Goal: Transaction & Acquisition: Obtain resource

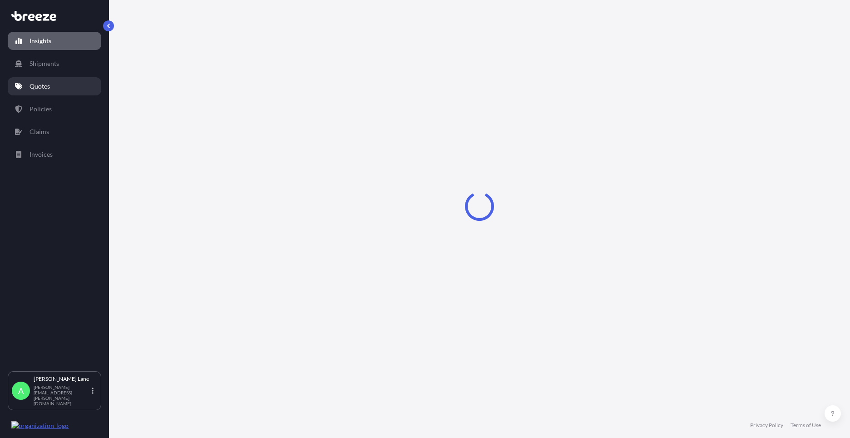
click at [35, 92] on link "Quotes" at bounding box center [55, 86] width 94 height 18
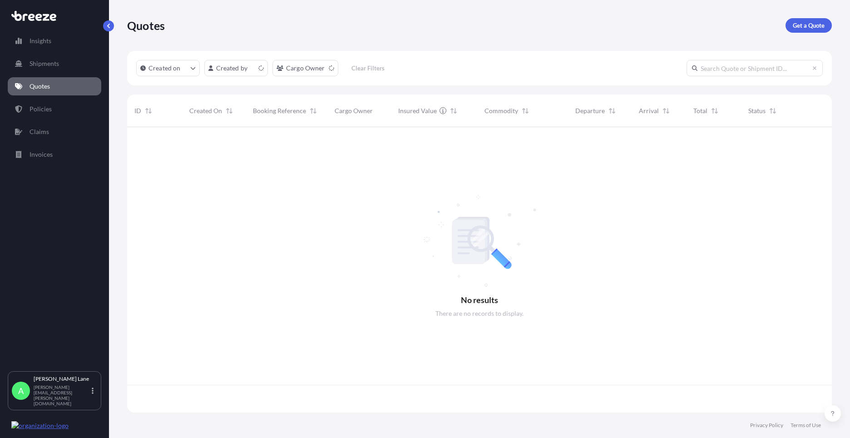
scroll to position [283, 698]
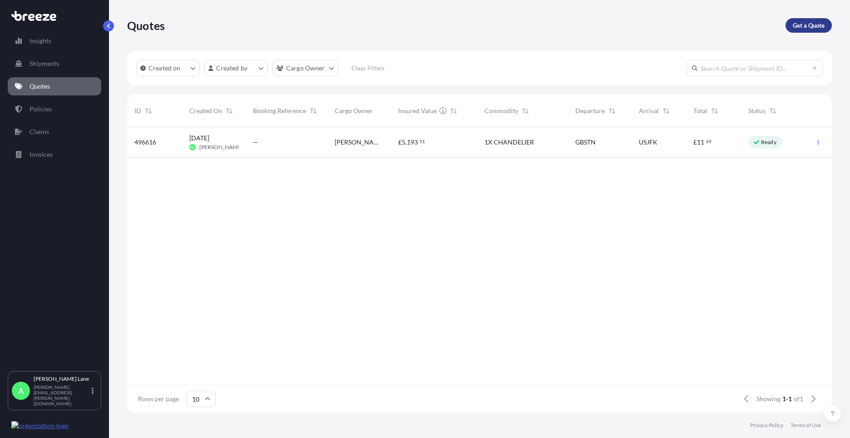
click at [811, 25] on p "Get a Quote" at bounding box center [809, 25] width 32 height 9
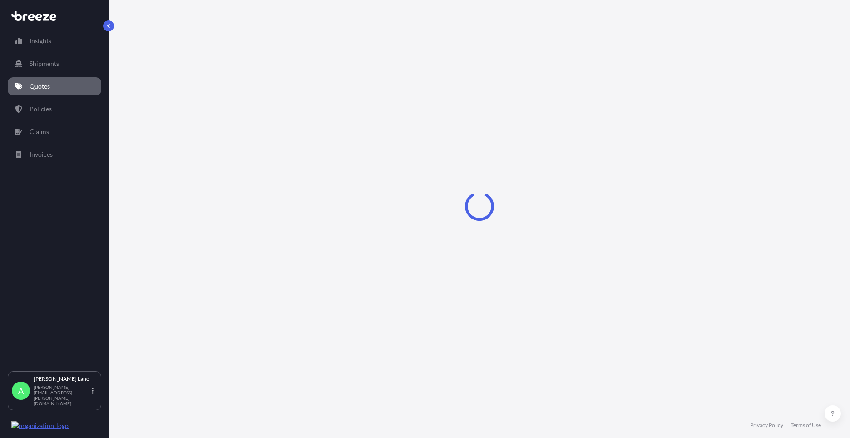
select select "Road"
select select "1"
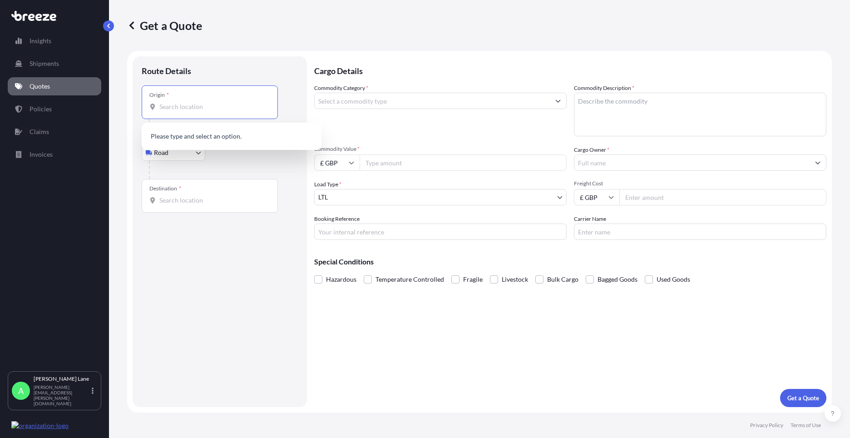
paste input "W1U 1FD"
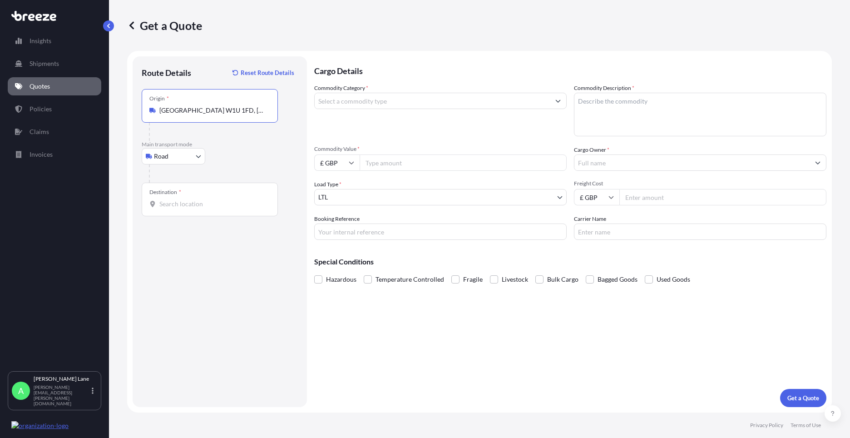
type input "[GEOGRAPHIC_DATA] W1U 1FD, [GEOGRAPHIC_DATA]"
click at [206, 213] on div "Destination *" at bounding box center [210, 200] width 136 height 34
click at [206, 209] on input "Destination *" at bounding box center [212, 203] width 107 height 9
paste input "bh22 8lb"
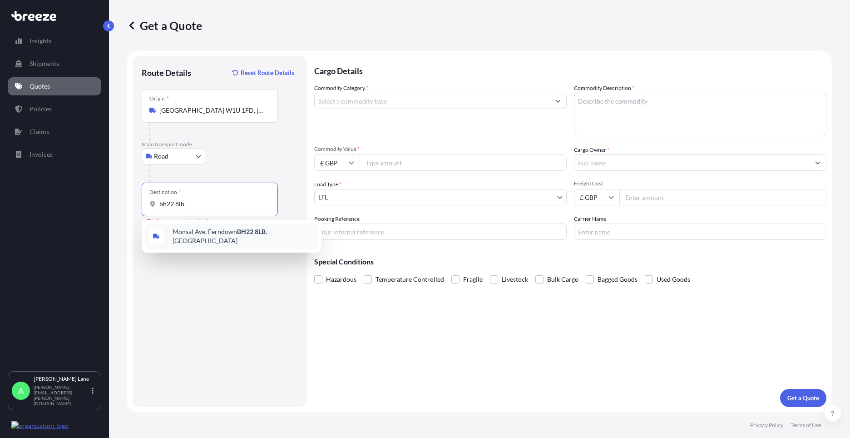
click at [262, 242] on div "[STREET_ADDRESS]" at bounding box center [231, 235] width 173 height 25
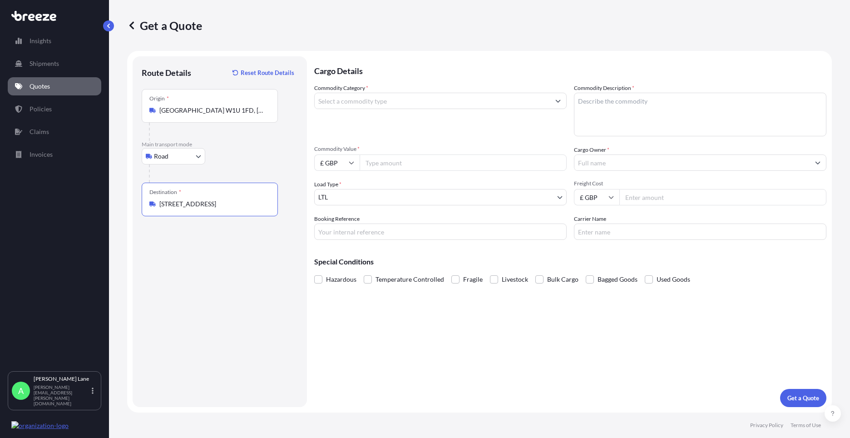
type input "[STREET_ADDRESS]"
click at [403, 104] on input "Commodity Category *" at bounding box center [432, 101] width 235 height 16
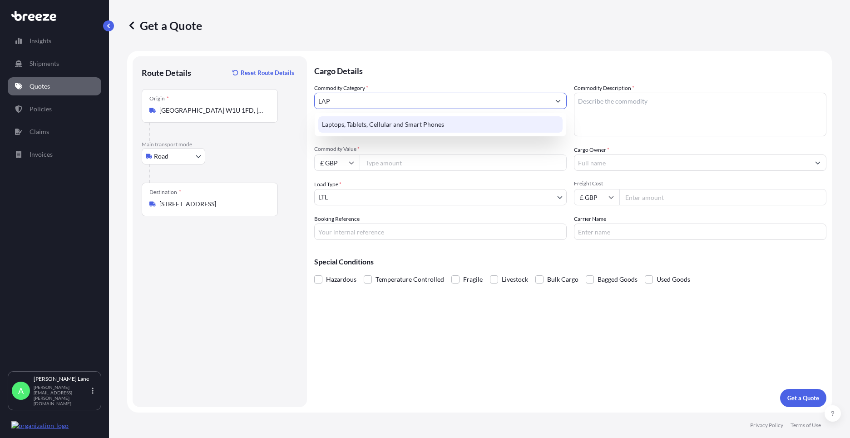
click at [401, 119] on div "Laptops, Tablets, Cellular and Smart Phones" at bounding box center [440, 124] width 244 height 16
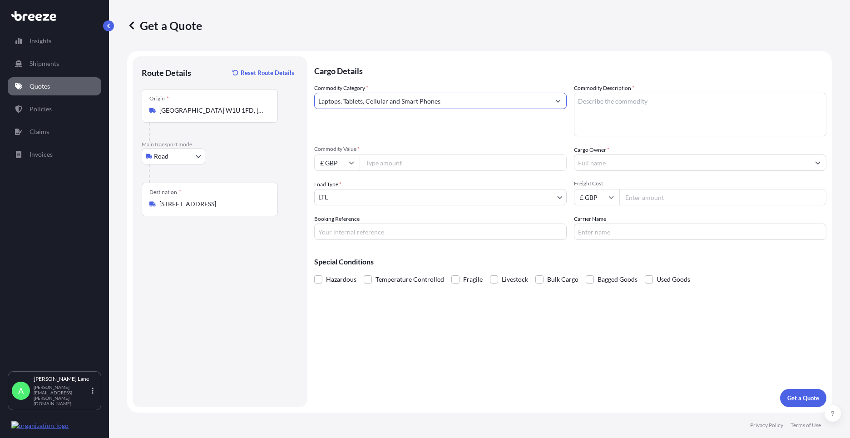
type input "Laptops, Tablets, Cellular and Smart Phones"
click at [416, 167] on input "Commodity Value *" at bounding box center [463, 162] width 207 height 16
type input "500"
click at [385, 227] on input "Booking Reference" at bounding box center [440, 231] width 253 height 16
paste input "1889277"
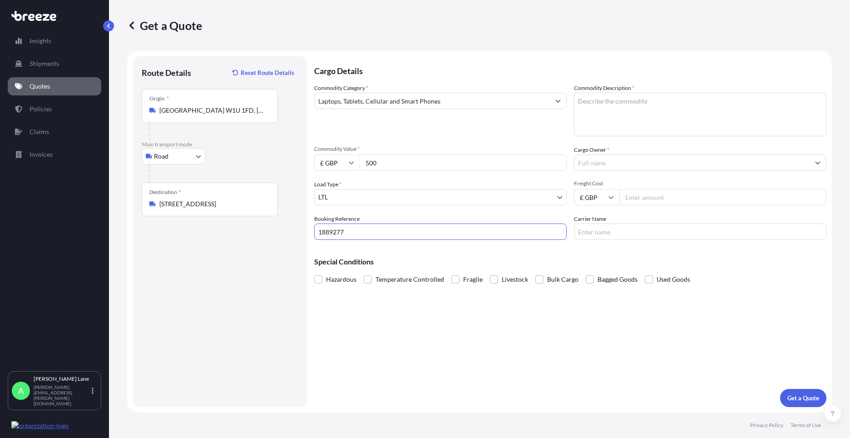
type input "1889277"
click at [611, 121] on textarea "Commodity Description *" at bounding box center [700, 115] width 253 height 44
paste textarea "mobile phone"
type textarea "mobile phone"
click at [640, 166] on input "Cargo Owner *" at bounding box center [692, 162] width 235 height 16
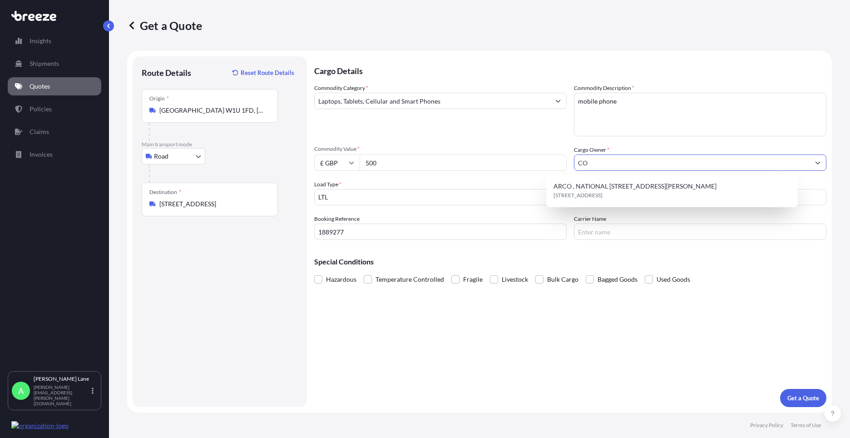
type input "C"
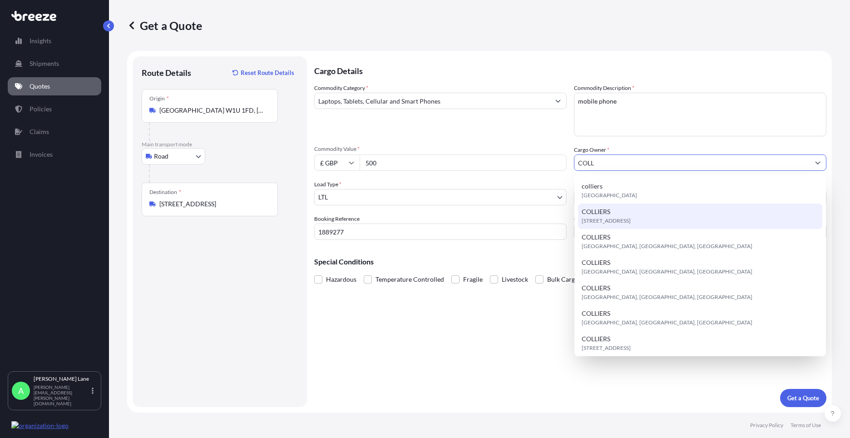
click at [631, 220] on span "[STREET_ADDRESS]" at bounding box center [606, 220] width 49 height 9
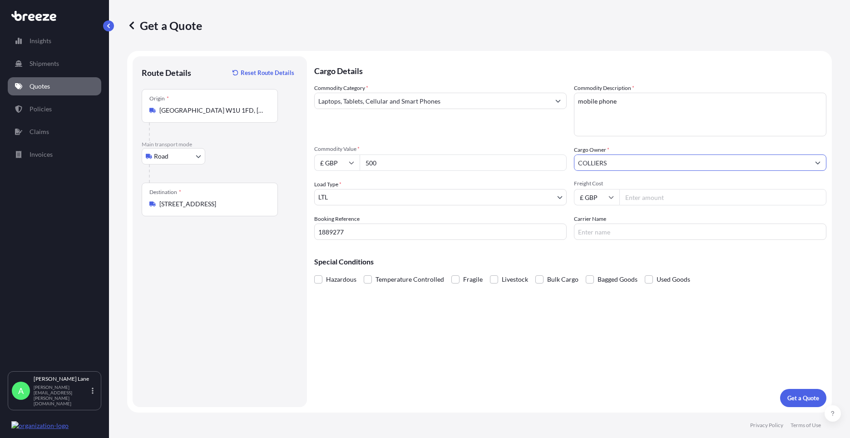
type input "COLLIERS"
click at [661, 199] on input "Freight Cost" at bounding box center [723, 197] width 207 height 16
type input "22.30"
click at [663, 218] on div "Carrier Name" at bounding box center [700, 226] width 253 height 25
click at [654, 233] on input "Carrier Name" at bounding box center [700, 231] width 253 height 16
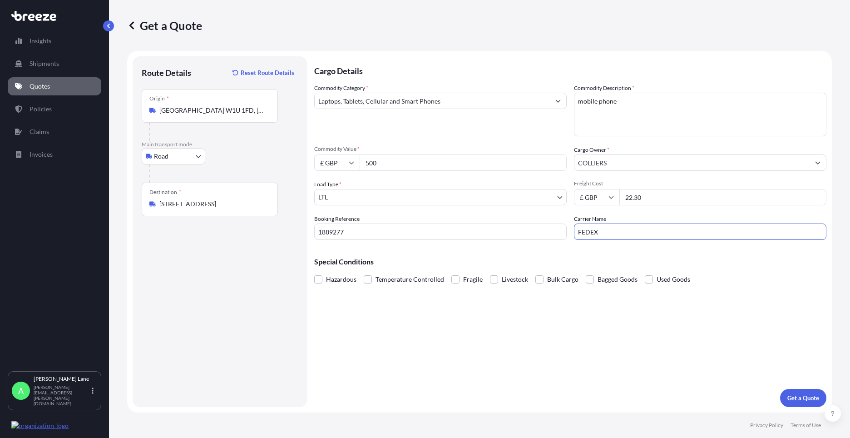
type input "FEDEX"
drag, startPoint x: 504, startPoint y: 356, endPoint x: 522, endPoint y: 355, distance: 18.2
click at [509, 356] on div "Cargo Details Commodity Category * Laptops, Tablets, Cellular and Smart Phones …" at bounding box center [570, 231] width 512 height 351
click at [804, 390] on button "Get a Quote" at bounding box center [803, 398] width 46 height 18
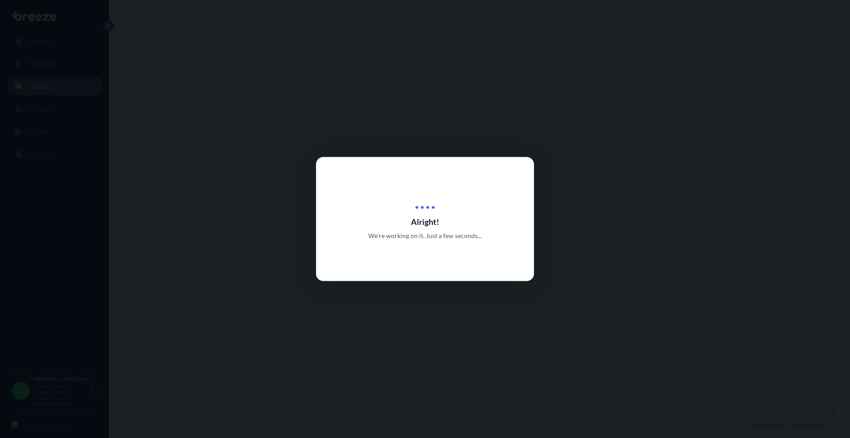
select select "Road"
select select "1"
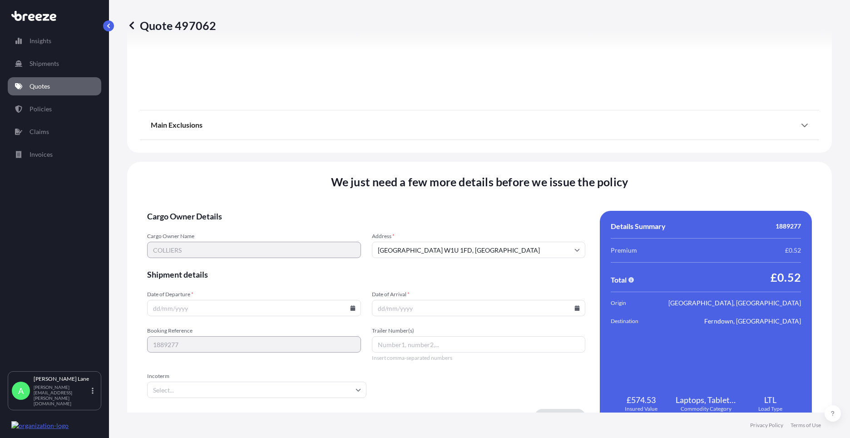
scroll to position [1004, 0]
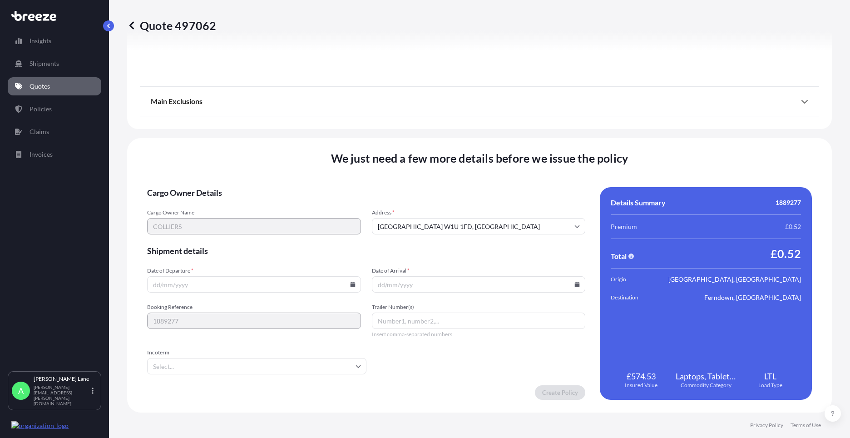
click at [240, 368] on input "Incoterm" at bounding box center [256, 366] width 219 height 16
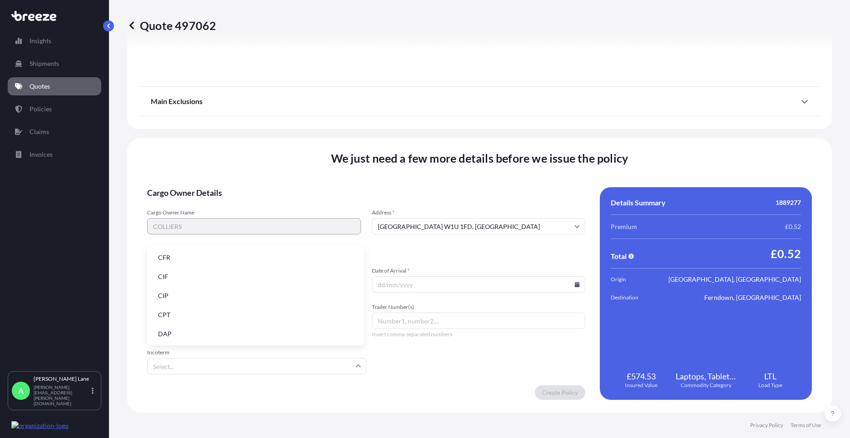
click at [207, 338] on li "DAP" at bounding box center [256, 333] width 210 height 17
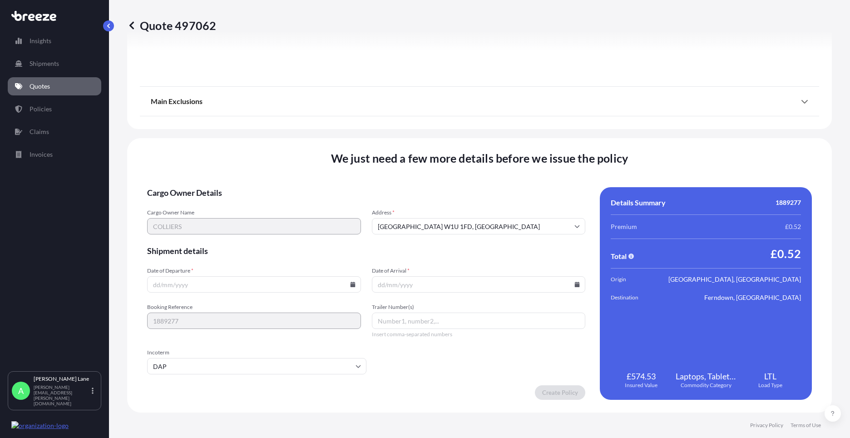
click at [350, 287] on icon at bounding box center [352, 284] width 5 height 5
click at [211, 223] on button "19" at bounding box center [211, 221] width 15 height 15
type input "[DATE]"
paste input "392270871430"
type input "392270871430"
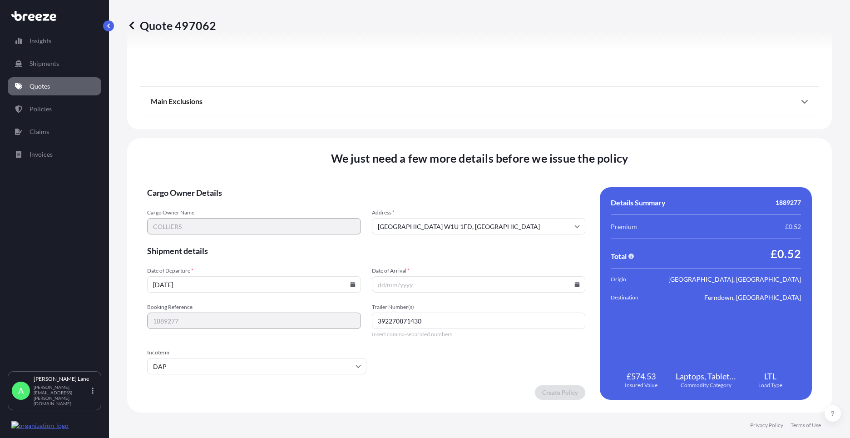
click at [576, 282] on input "Date of Arrival *" at bounding box center [479, 284] width 214 height 16
click at [575, 283] on icon at bounding box center [577, 284] width 5 height 5
click at [457, 219] on button "20" at bounding box center [454, 221] width 15 height 15
type input "[DATE]"
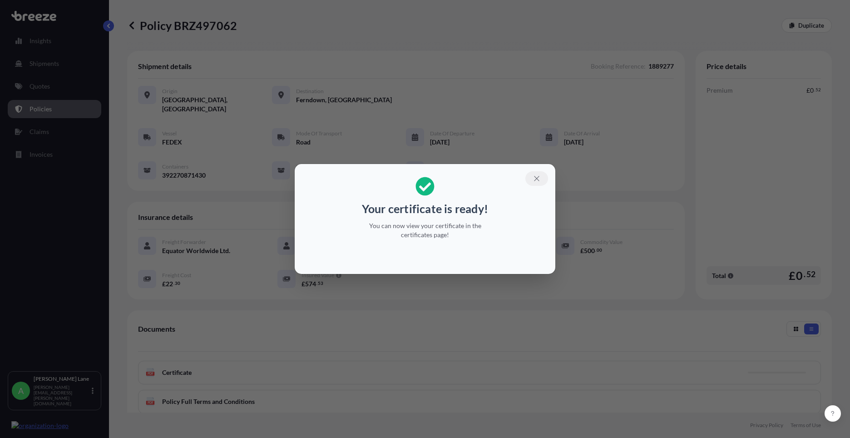
click at [534, 182] on icon "button" at bounding box center [537, 178] width 8 height 8
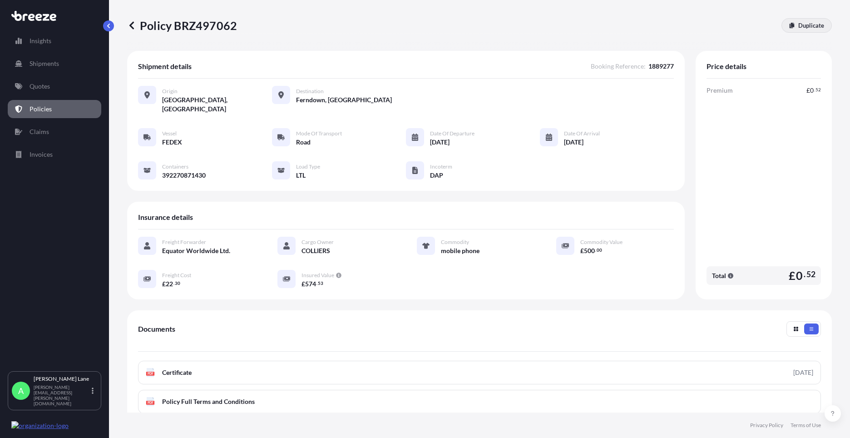
click at [807, 25] on p "Duplicate" at bounding box center [812, 25] width 26 height 9
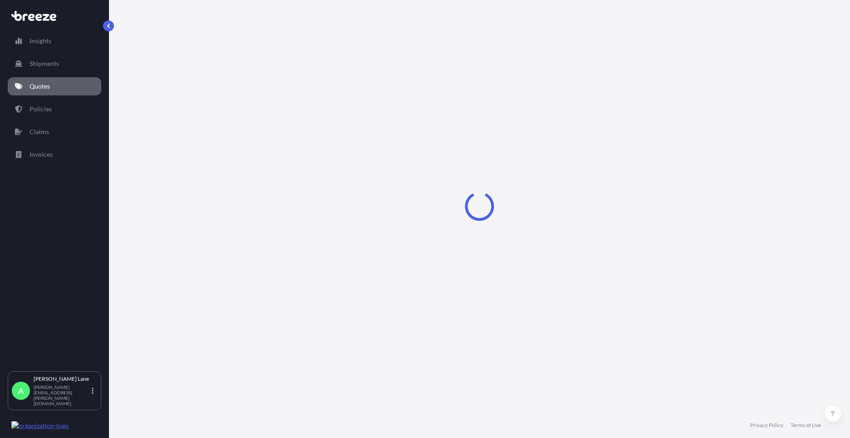
select select "Road"
select select "1"
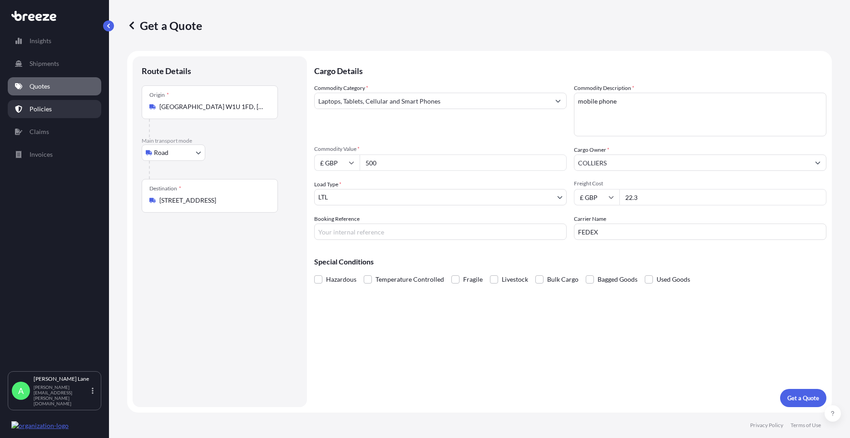
click at [46, 117] on link "Policies" at bounding box center [55, 109] width 94 height 18
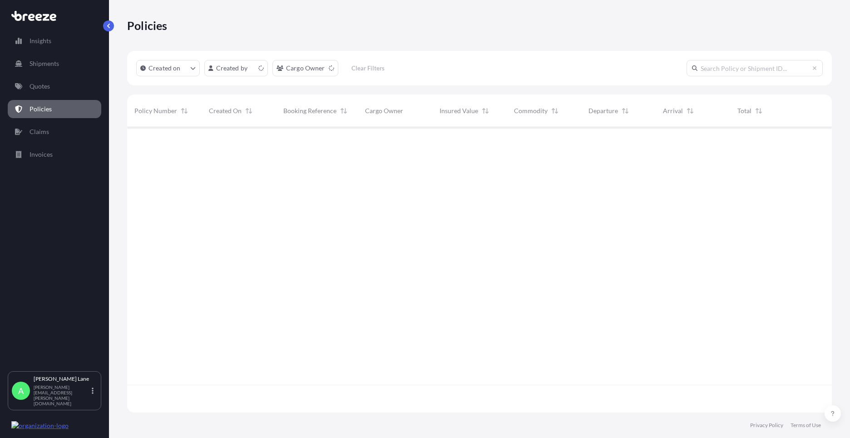
scroll to position [283, 698]
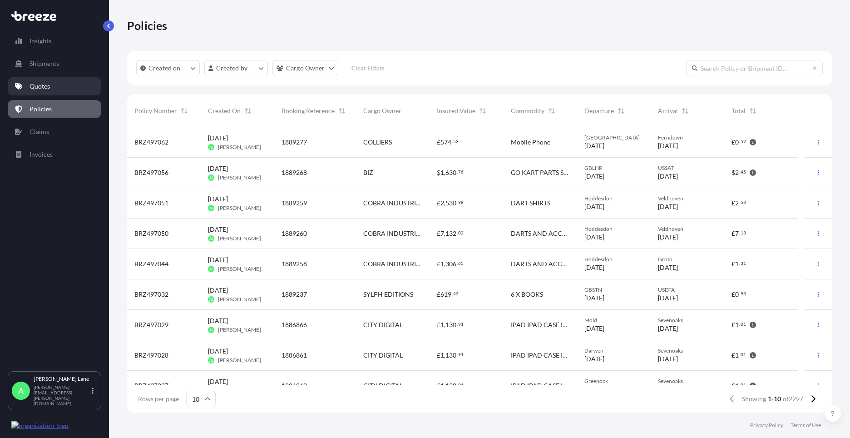
click at [47, 84] on p "Quotes" at bounding box center [40, 86] width 20 height 9
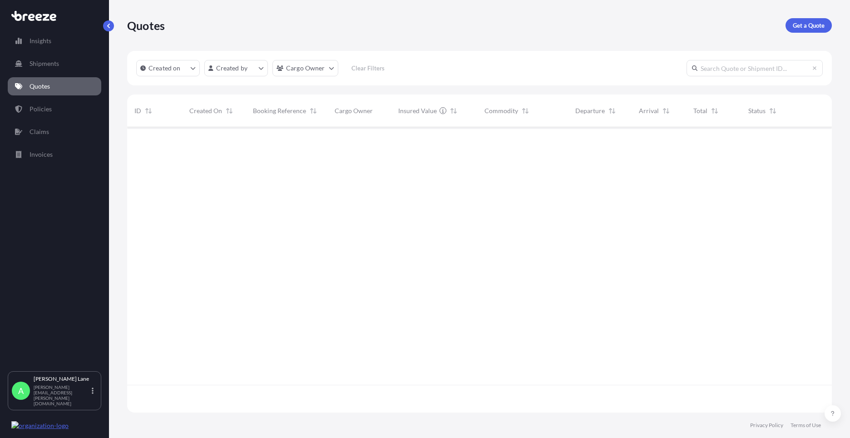
scroll to position [283, 698]
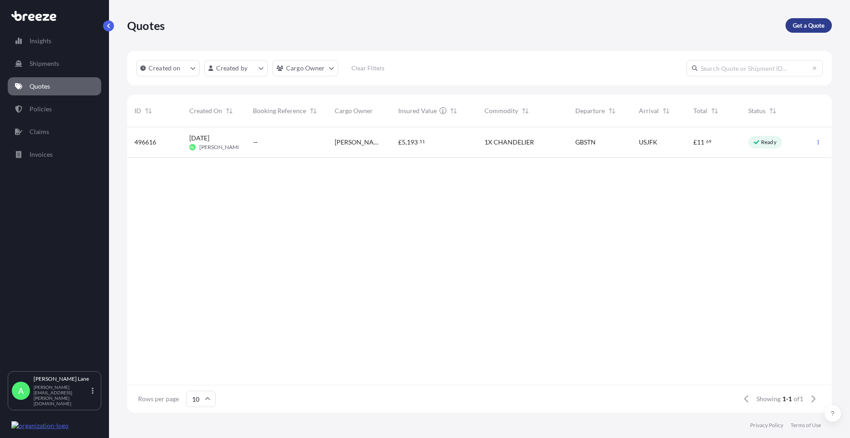
click at [820, 20] on link "Get a Quote" at bounding box center [809, 25] width 46 height 15
select select "Road"
select select "1"
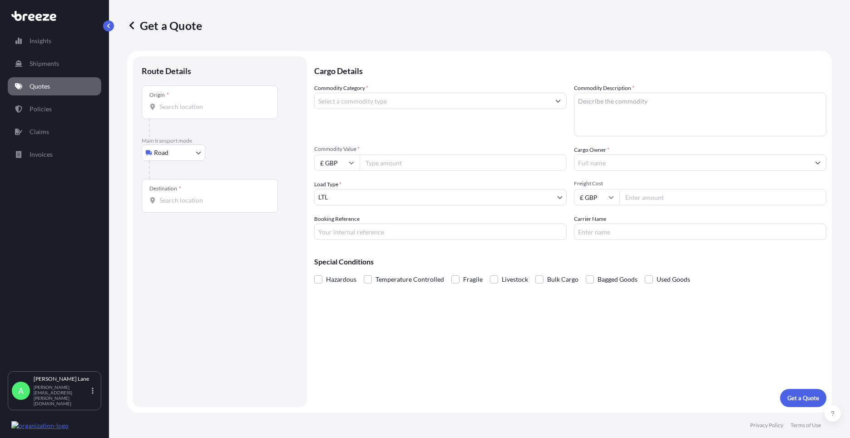
click at [152, 151] on body "Insights Shipments Quotes Policies Claims Invoices A [PERSON_NAME] [PERSON_NAME…" at bounding box center [425, 219] width 850 height 438
click at [168, 196] on div "Air" at bounding box center [173, 192] width 56 height 16
select select "Air"
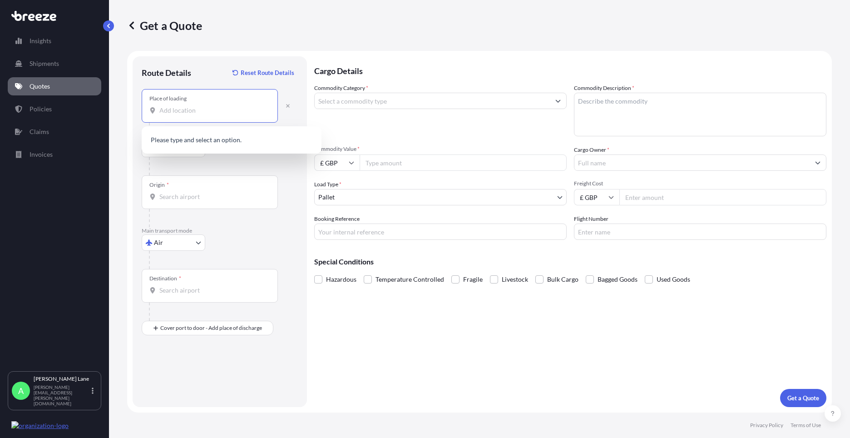
paste input "N1 3QP"
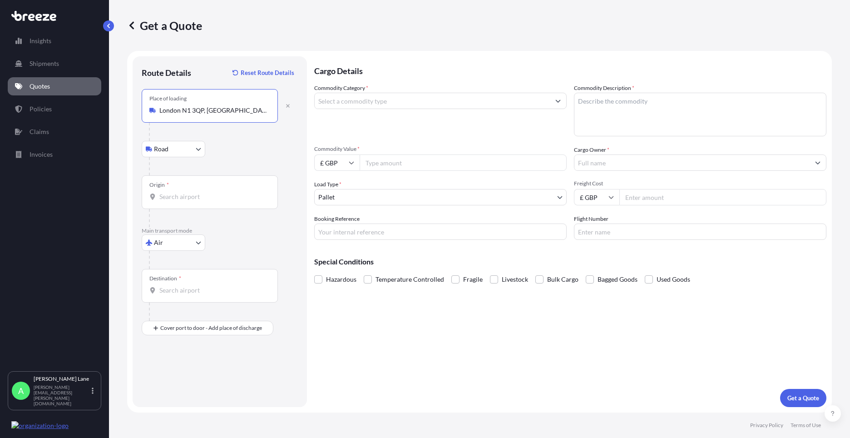
type input "London N1 3QP, [GEOGRAPHIC_DATA]"
click at [217, 189] on div "Origin *" at bounding box center [210, 192] width 136 height 34
click at [217, 192] on input "Origin *" at bounding box center [212, 196] width 107 height 9
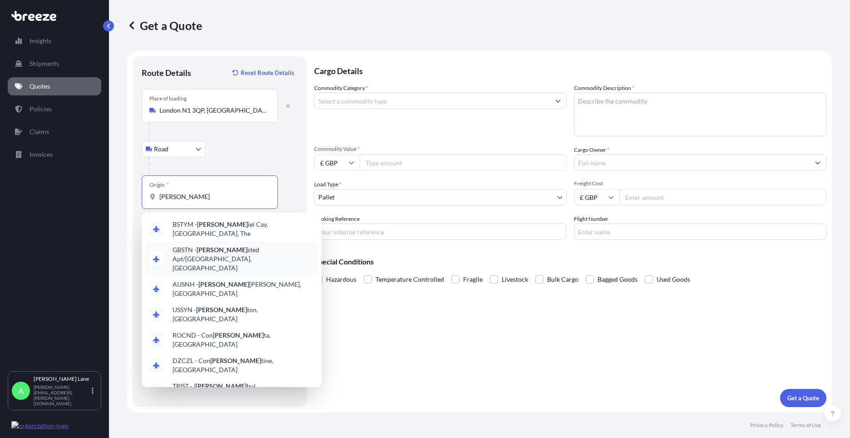
click at [215, 245] on span "GBSTN - [PERSON_NAME] Apt/[GEOGRAPHIC_DATA], [GEOGRAPHIC_DATA]" at bounding box center [244, 258] width 142 height 27
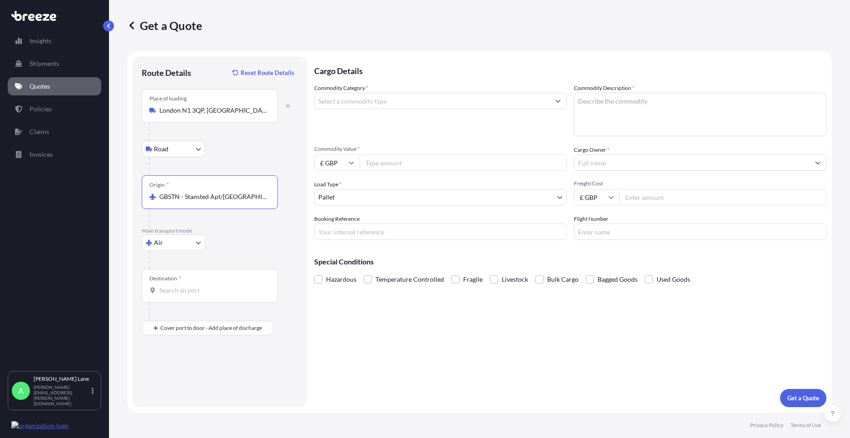
type input "GBSTN - Stansted Apt/[GEOGRAPHIC_DATA], [GEOGRAPHIC_DATA]"
click at [218, 298] on div "Destination *" at bounding box center [210, 286] width 136 height 34
click at [218, 295] on input "Destination *" at bounding box center [212, 290] width 107 height 9
drag, startPoint x: 218, startPoint y: 298, endPoint x: 146, endPoint y: 292, distance: 72.5
click at [146, 292] on div "Destination * xurich" at bounding box center [210, 286] width 136 height 34
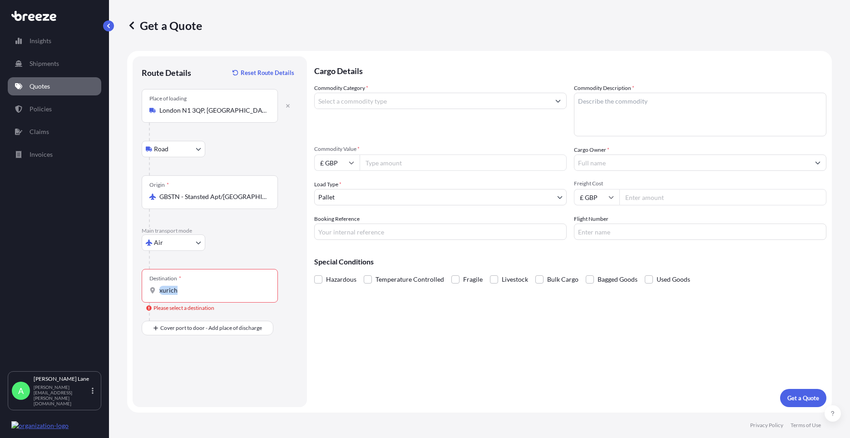
drag, startPoint x: 146, startPoint y: 292, endPoint x: 204, endPoint y: 294, distance: 57.8
click at [203, 295] on div "Destination * xurich" at bounding box center [210, 286] width 136 height 34
click at [203, 295] on input "xurich" at bounding box center [212, 290] width 107 height 9
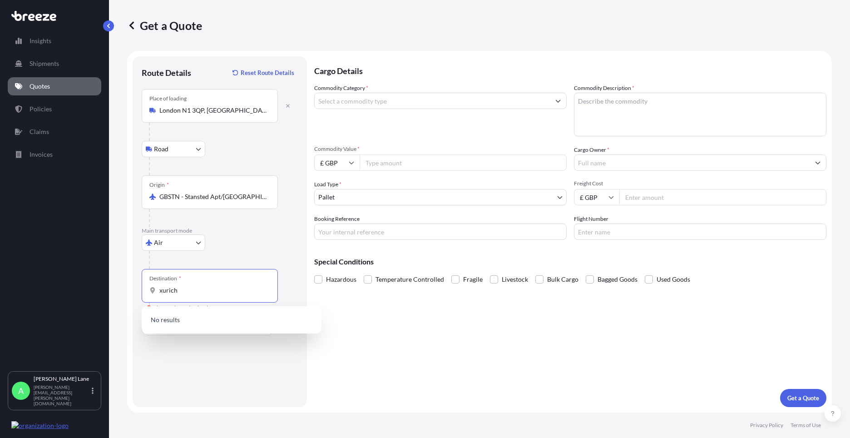
click at [204, 294] on input "xurich" at bounding box center [212, 290] width 107 height 9
type input "CHZRH - [GEOGRAPHIC_DATA], [GEOGRAPHIC_DATA]"
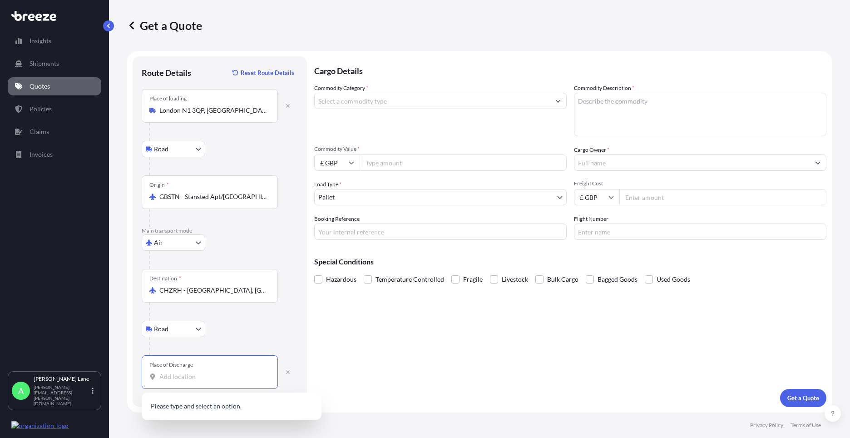
click at [205, 377] on input "Place of Discharge" at bounding box center [212, 376] width 107 height 9
paste input "SUR [GEOGRAPHIC_DATA]"
click at [223, 408] on span "[GEOGRAPHIC_DATA], [GEOGRAPHIC_DATA]" at bounding box center [239, 406] width 133 height 9
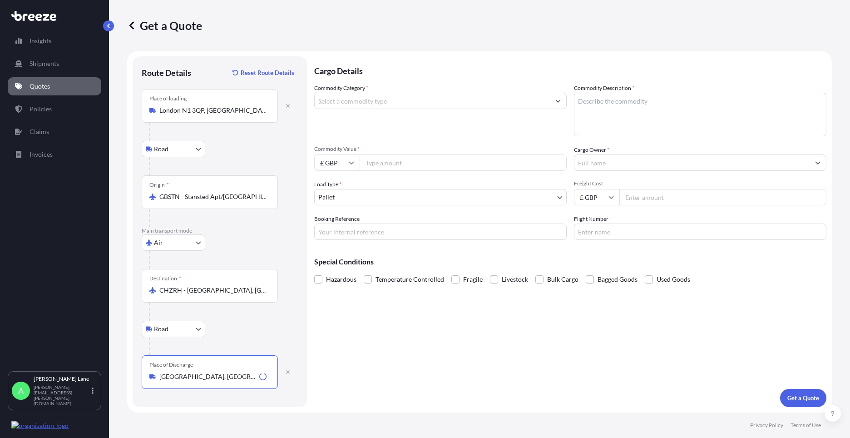
type input "[GEOGRAPHIC_DATA], [GEOGRAPHIC_DATA]"
click at [393, 107] on input "Commodity Category *" at bounding box center [432, 101] width 235 height 16
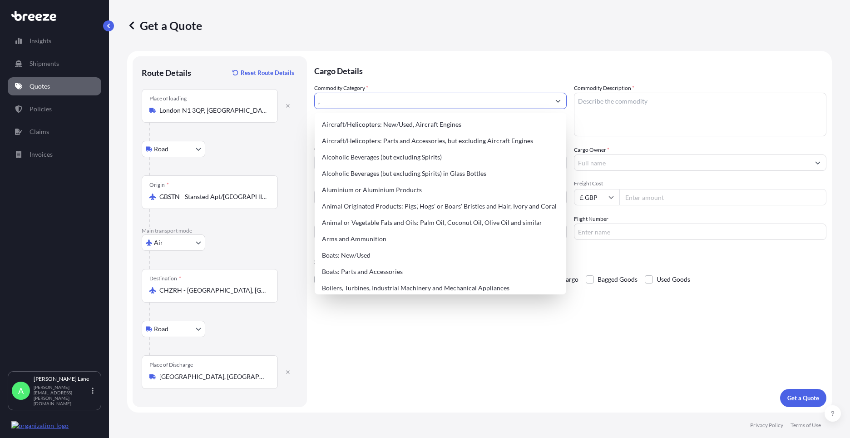
type input ","
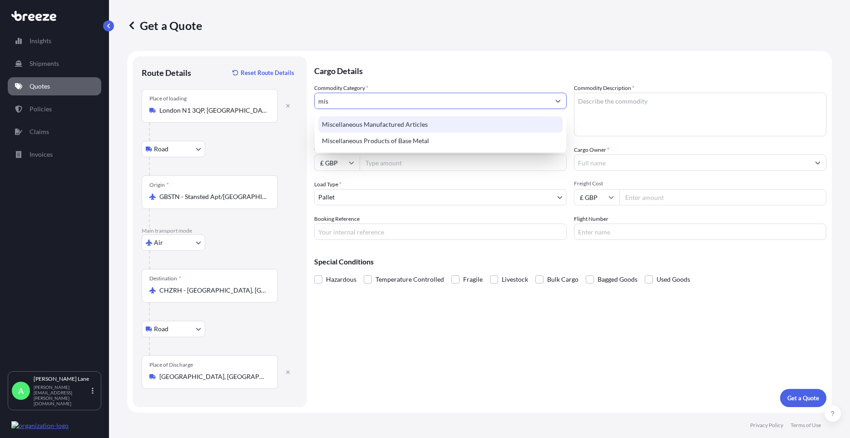
click at [392, 117] on div "Miscellaneous Manufactured Articles" at bounding box center [440, 124] width 244 height 16
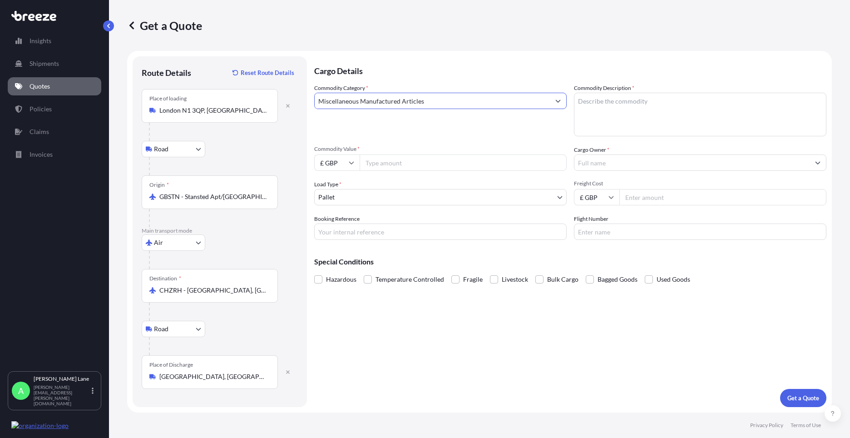
type input "Miscellaneous Manufactured Articles"
click at [388, 161] on input "Commodity Value *" at bounding box center [463, 162] width 207 height 16
type input "1504.61"
click at [369, 204] on body "Insights Shipments Quotes Policies Claims Invoices A [PERSON_NAME] [PERSON_NAME…" at bounding box center [425, 219] width 850 height 438
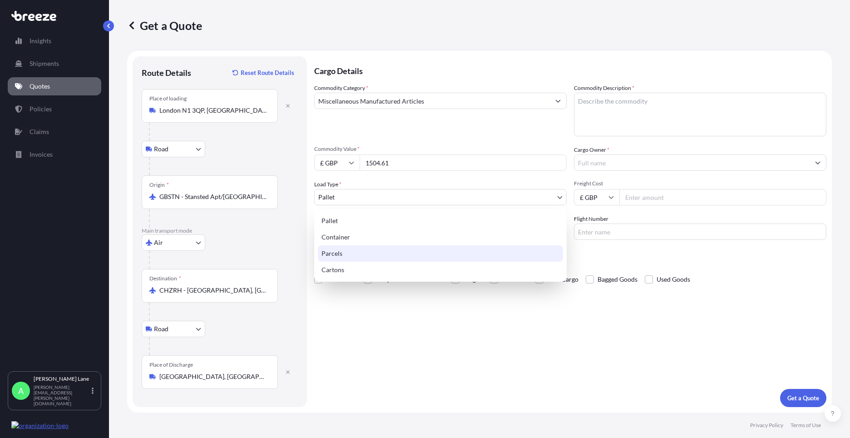
click at [362, 254] on div "Parcels" at bounding box center [440, 253] width 245 height 16
select select "3"
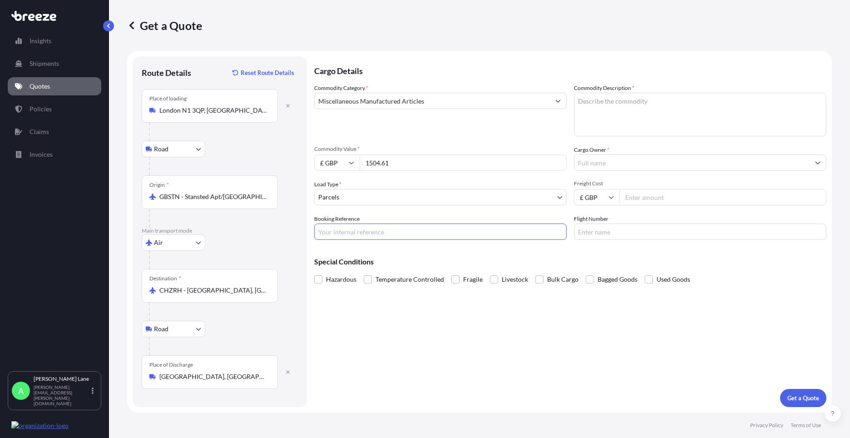
click at [385, 234] on input "Booking Reference" at bounding box center [440, 231] width 253 height 16
paste input "1889302"
type input "1889302"
paste textarea "[PERSON_NAME] & [PERSON_NAME]"
type textarea "[PERSON_NAME] & [PERSON_NAME]"
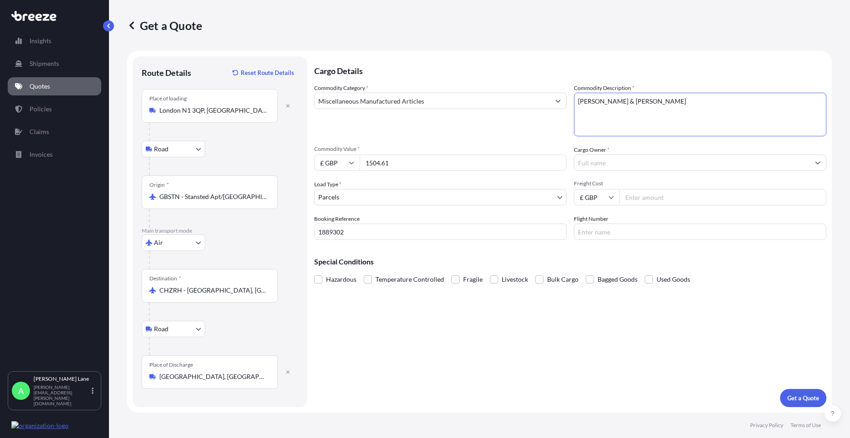
click at [623, 168] on input "Cargo Owner *" at bounding box center [692, 162] width 235 height 16
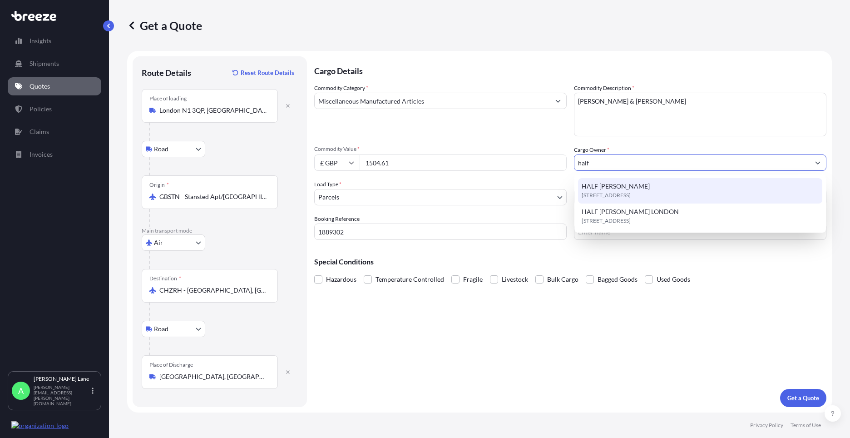
click at [617, 194] on span "[STREET_ADDRESS]" at bounding box center [606, 195] width 49 height 9
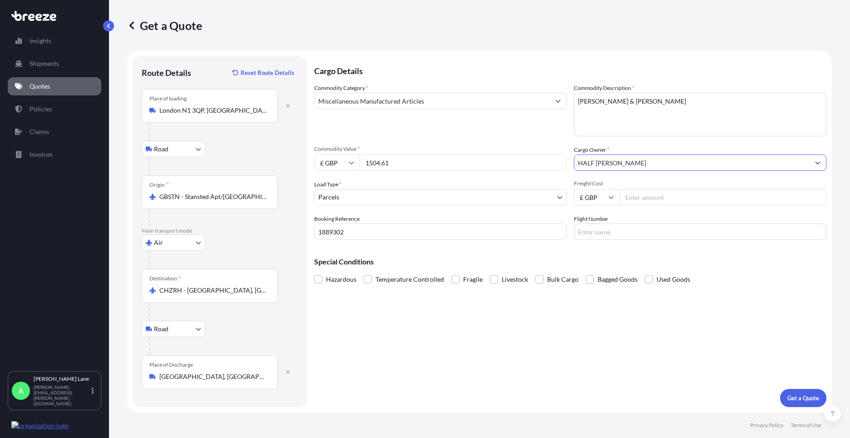
type input "HALF [PERSON_NAME]"
click at [650, 202] on input "Freight Cost" at bounding box center [723, 197] width 207 height 16
type input "77.82"
click at [616, 236] on input "Flight Number" at bounding box center [700, 231] width 253 height 16
drag, startPoint x: 599, startPoint y: 233, endPoint x: 540, endPoint y: 233, distance: 59.1
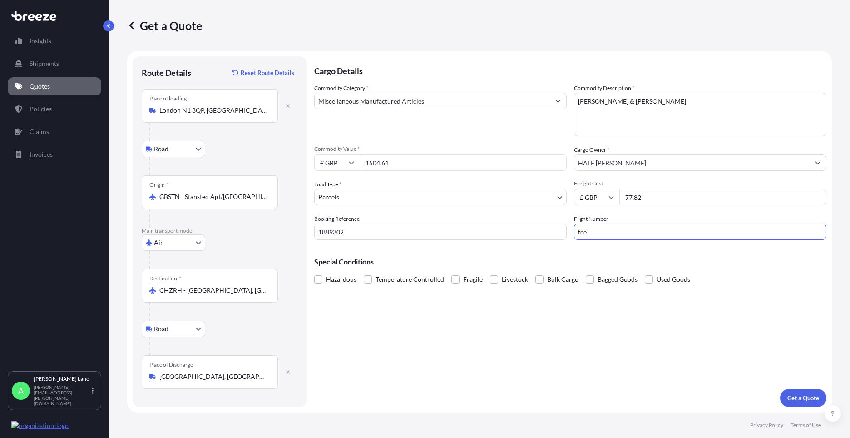
click at [540, 233] on div "Commodity Category * Miscellaneous Manufactured Articles Commodity Description …" at bounding box center [570, 162] width 512 height 156
type input "FEDEX"
drag, startPoint x: 472, startPoint y: 318, endPoint x: 546, endPoint y: 354, distance: 82.5
click at [473, 318] on div "Cargo Details Commodity Category * Miscellaneous Manufactured Articles Commodit…" at bounding box center [570, 231] width 512 height 351
click at [812, 396] on p "Get a Quote" at bounding box center [804, 397] width 32 height 9
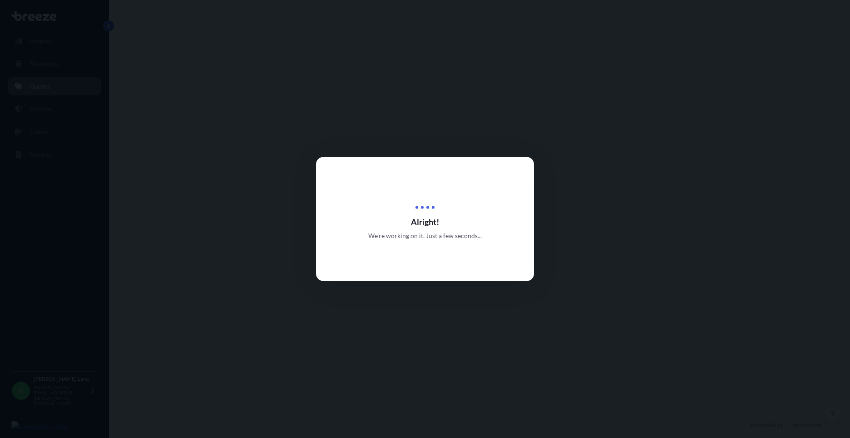
select select "Road"
select select "Air"
select select "Road"
select select "3"
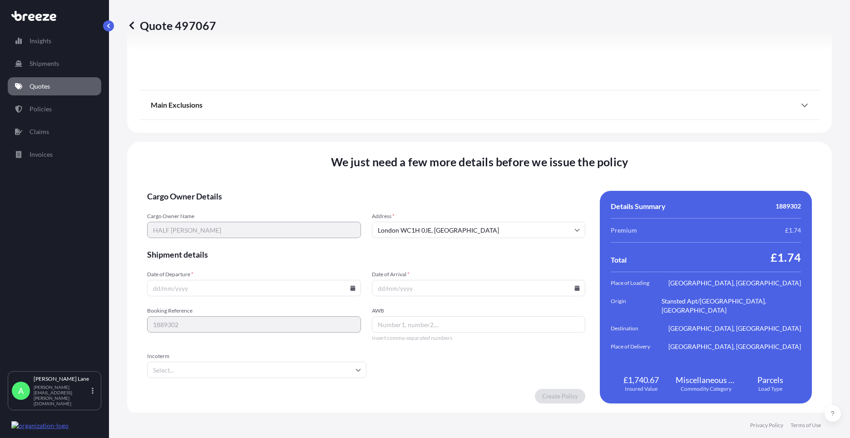
scroll to position [1184, 0]
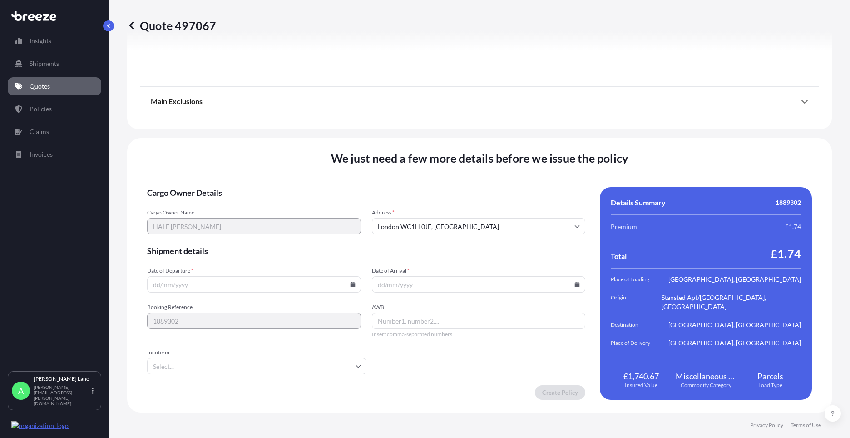
click at [211, 365] on input "Incoterm" at bounding box center [256, 366] width 219 height 16
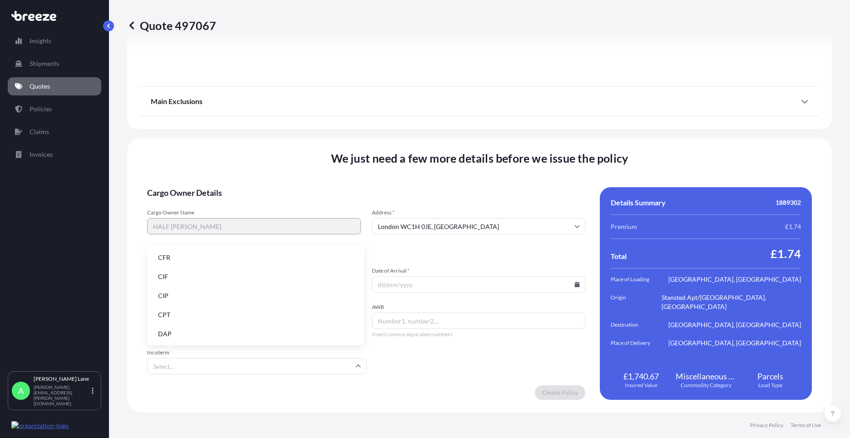
click at [200, 337] on li "DAP" at bounding box center [256, 333] width 210 height 17
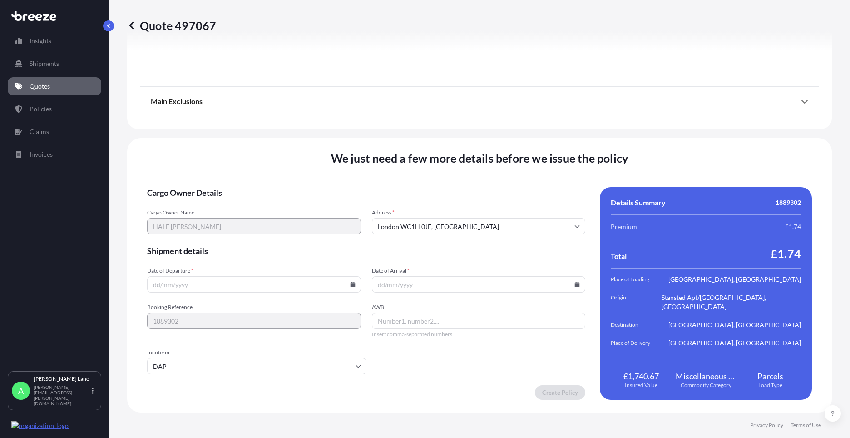
click at [347, 283] on input "Date of Departure *" at bounding box center [254, 284] width 214 height 16
click at [350, 283] on icon at bounding box center [352, 284] width 5 height 5
click at [215, 221] on button "19" at bounding box center [211, 221] width 15 height 15
type input "[DATE]"
paste input "392273768955"
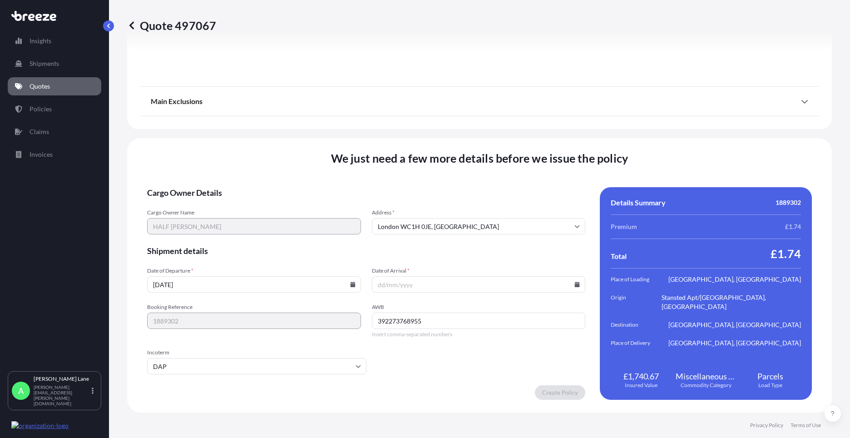
type input "392273768955"
click at [573, 288] on input "Date of Arrival *" at bounding box center [479, 284] width 214 height 16
click at [575, 285] on icon at bounding box center [577, 284] width 5 height 5
click at [457, 222] on button "20" at bounding box center [454, 221] width 15 height 15
type input "[DATE]"
